Goal: Task Accomplishment & Management: Complete application form

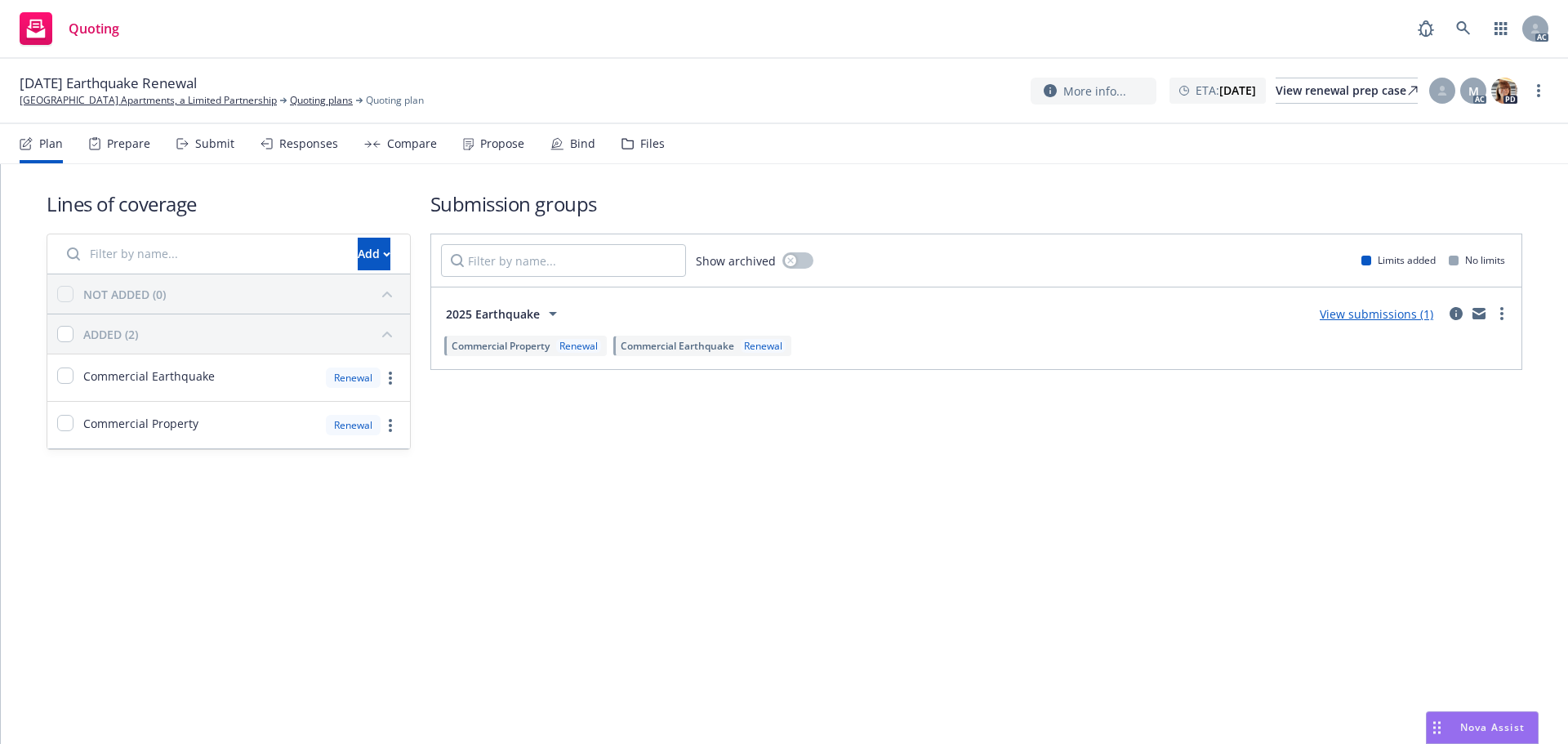
click at [193, 140] on div "Submit" at bounding box center [205, 143] width 58 height 40
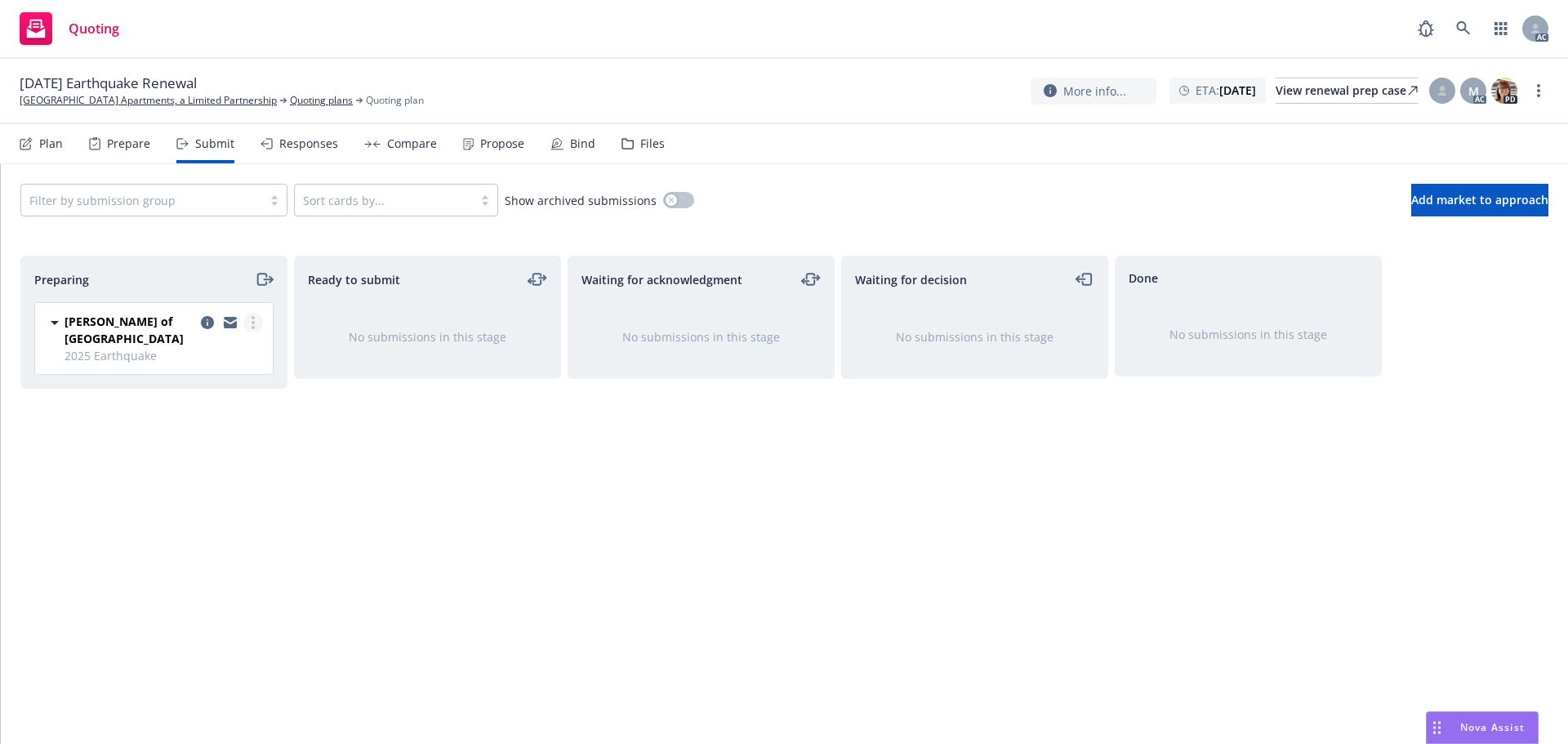
click at [259, 319] on link "more" at bounding box center [252, 322] width 19 height 19
click at [220, 389] on span "Log acknowledgement" at bounding box center [178, 388] width 161 height 15
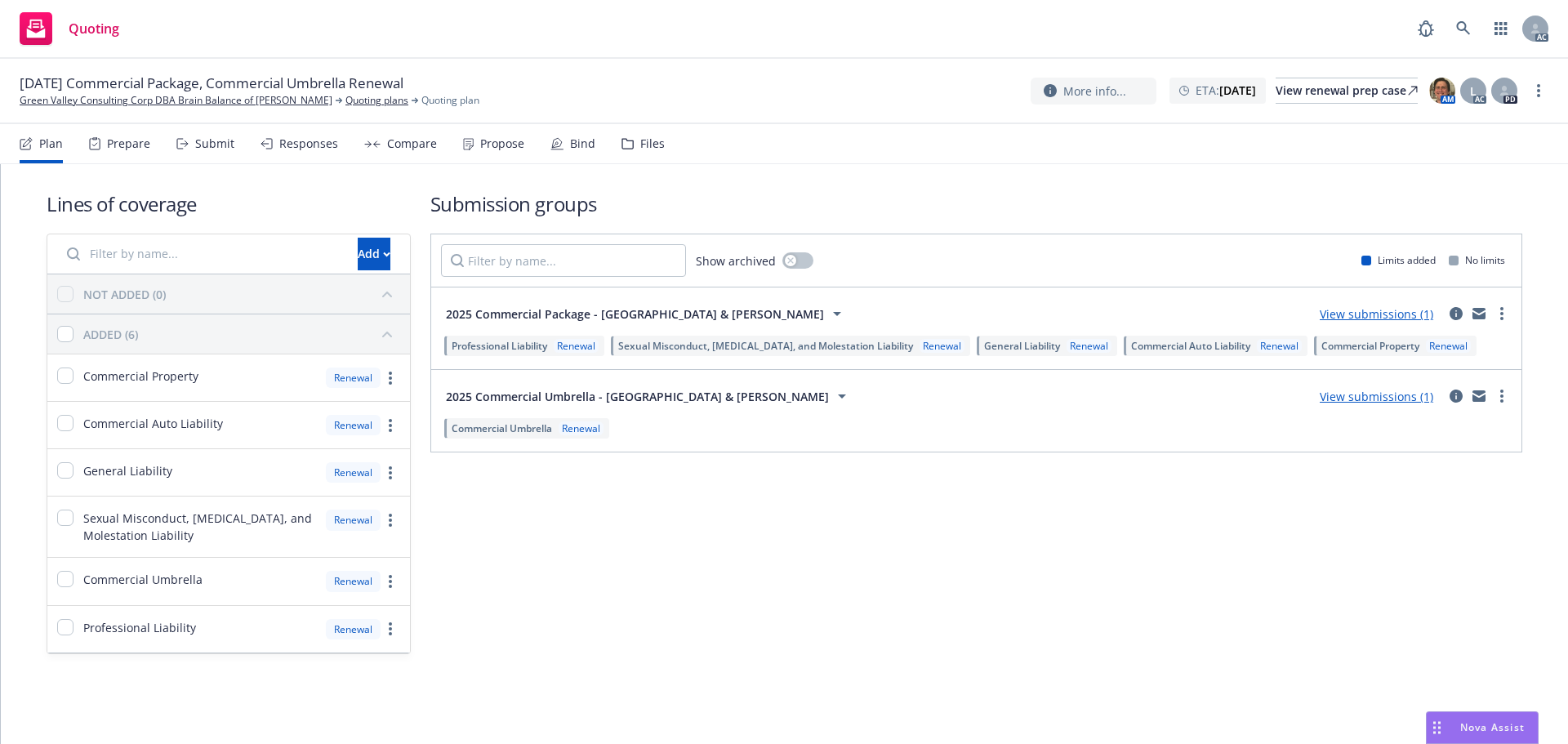
drag, startPoint x: 245, startPoint y: 151, endPoint x: 230, endPoint y: 148, distance: 15.3
click at [242, 149] on div "Plan Prepare Submit Responses Compare Propose Bind Files" at bounding box center [342, 143] width 645 height 40
click at [215, 148] on div "Submit" at bounding box center [215, 144] width 40 height 13
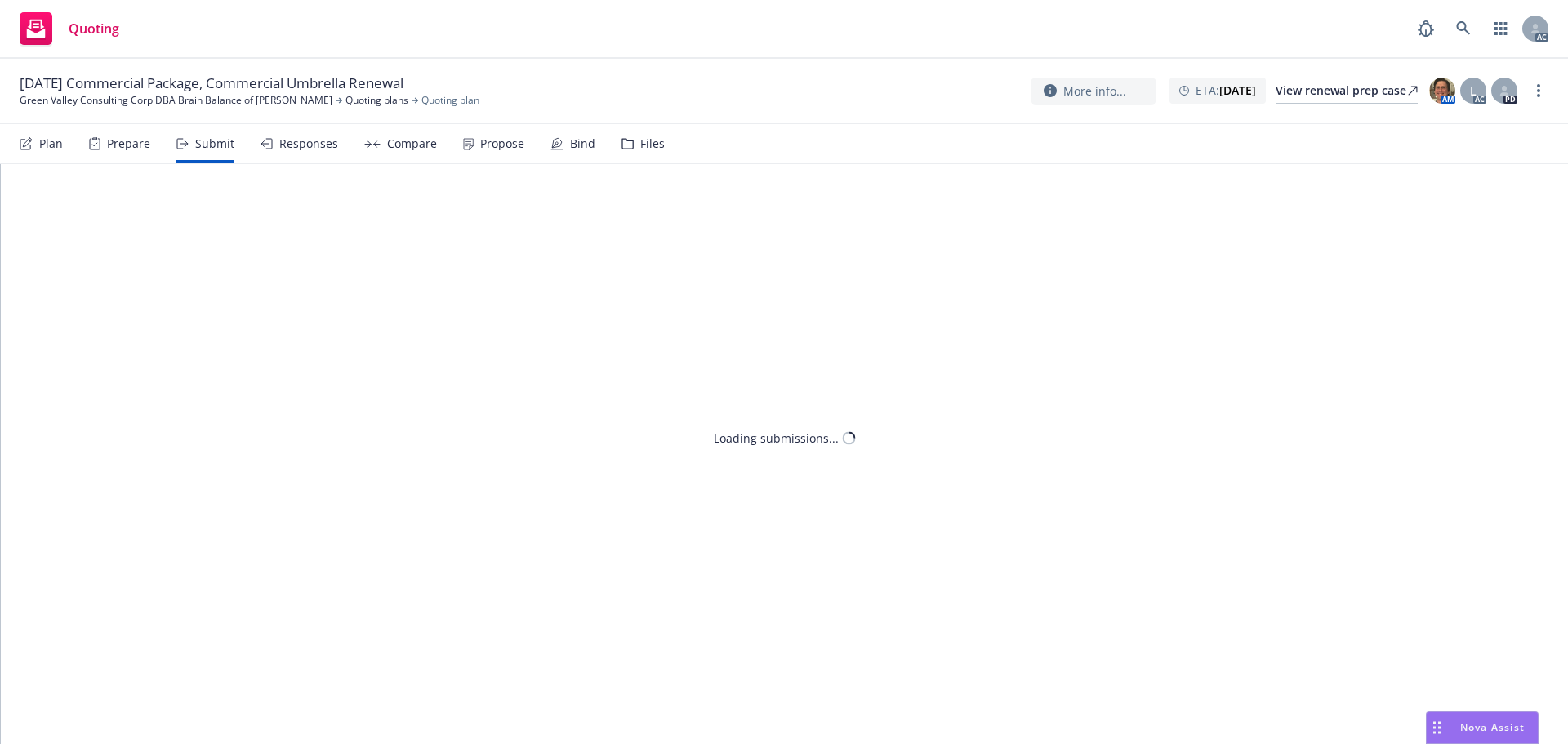
click at [210, 144] on div "Submit" at bounding box center [215, 144] width 40 height 13
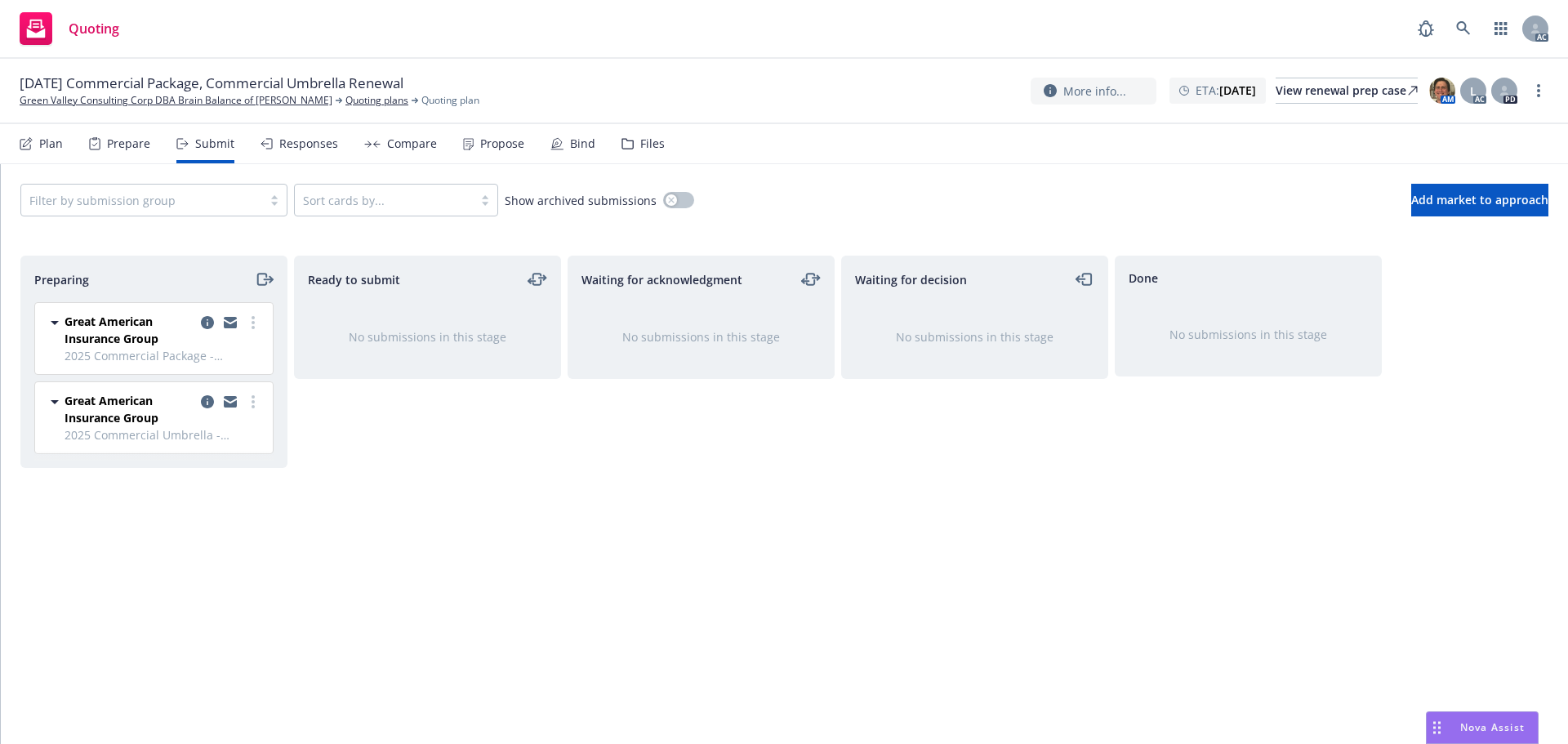
click at [259, 332] on div at bounding box center [231, 330] width 66 height 35
click at [250, 322] on link "more" at bounding box center [252, 322] width 19 height 19
click at [222, 378] on link "Log acknowledgement" at bounding box center [180, 388] width 163 height 33
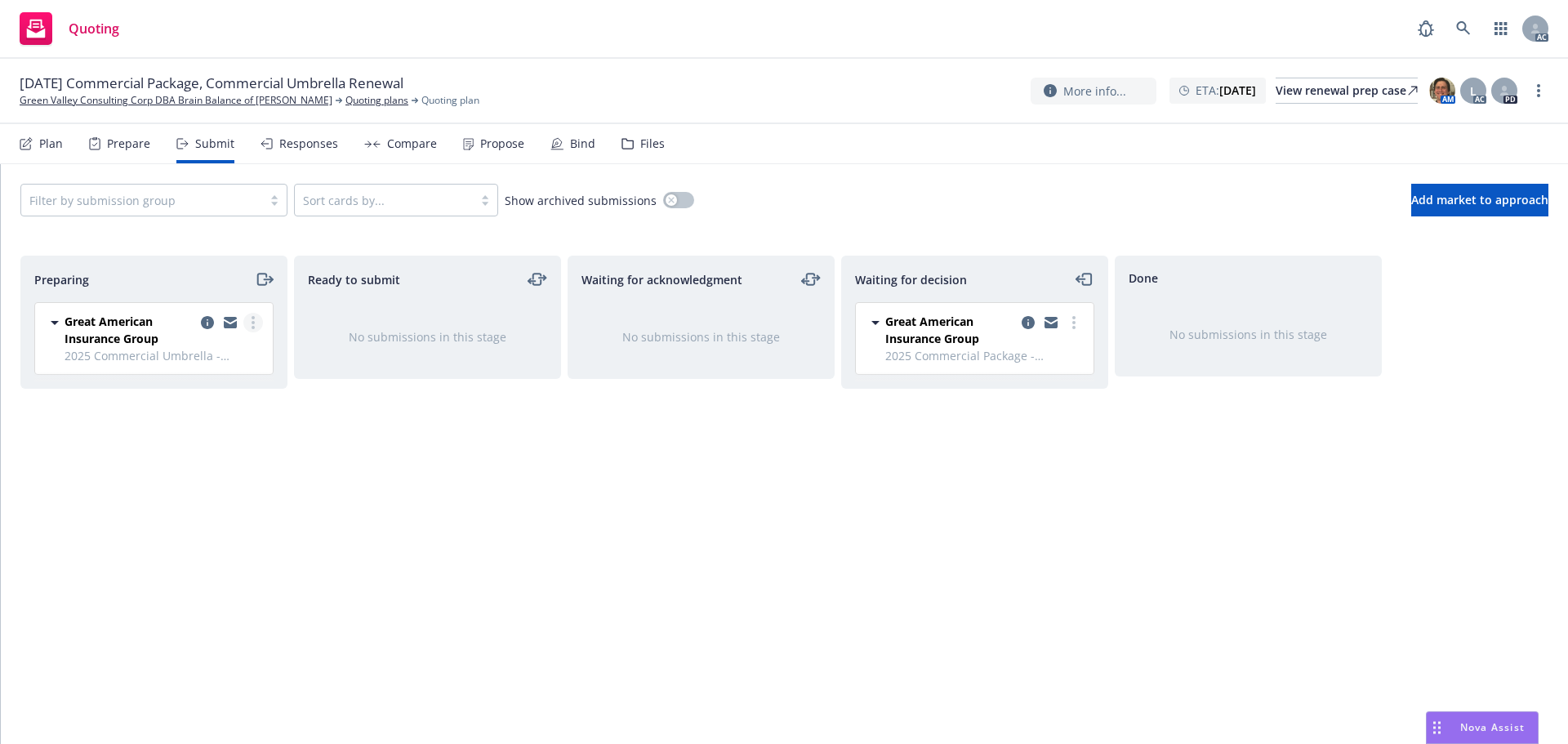
click at [256, 322] on link "more" at bounding box center [252, 322] width 19 height 19
click at [215, 391] on span "Log acknowledgement" at bounding box center [178, 388] width 161 height 15
